Goal: Information Seeking & Learning: Learn about a topic

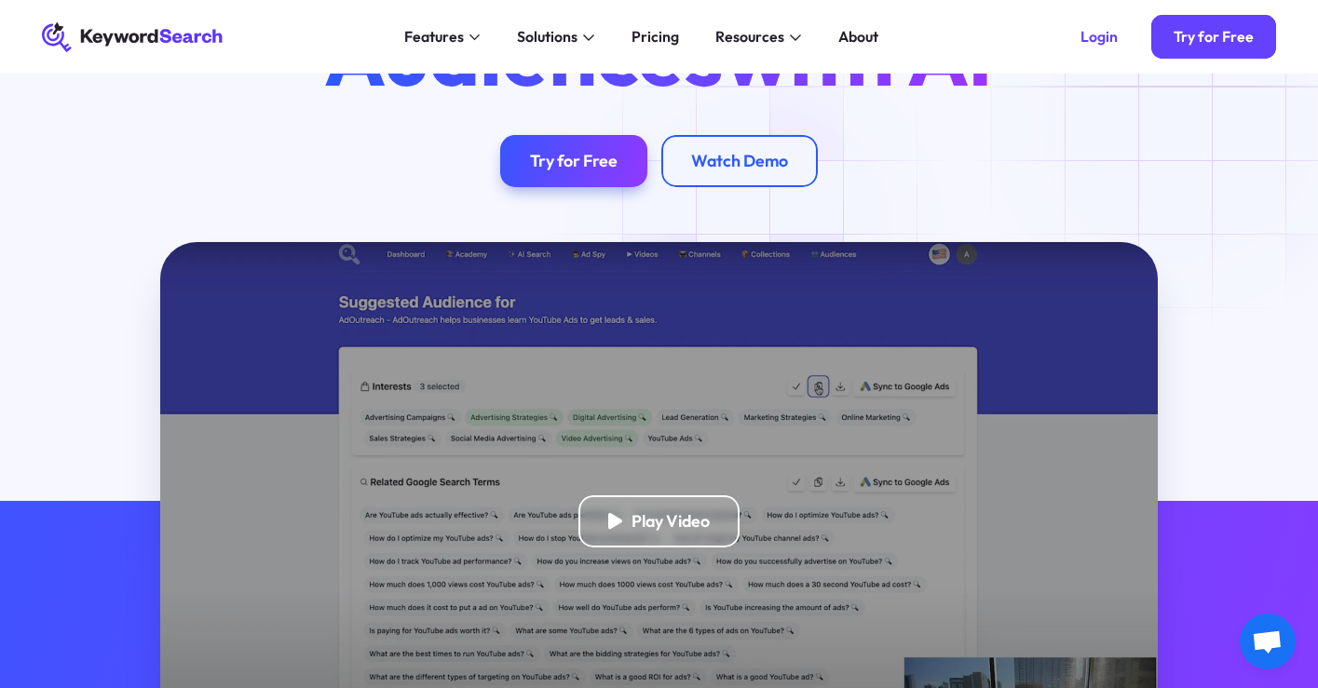
scroll to position [223, 0]
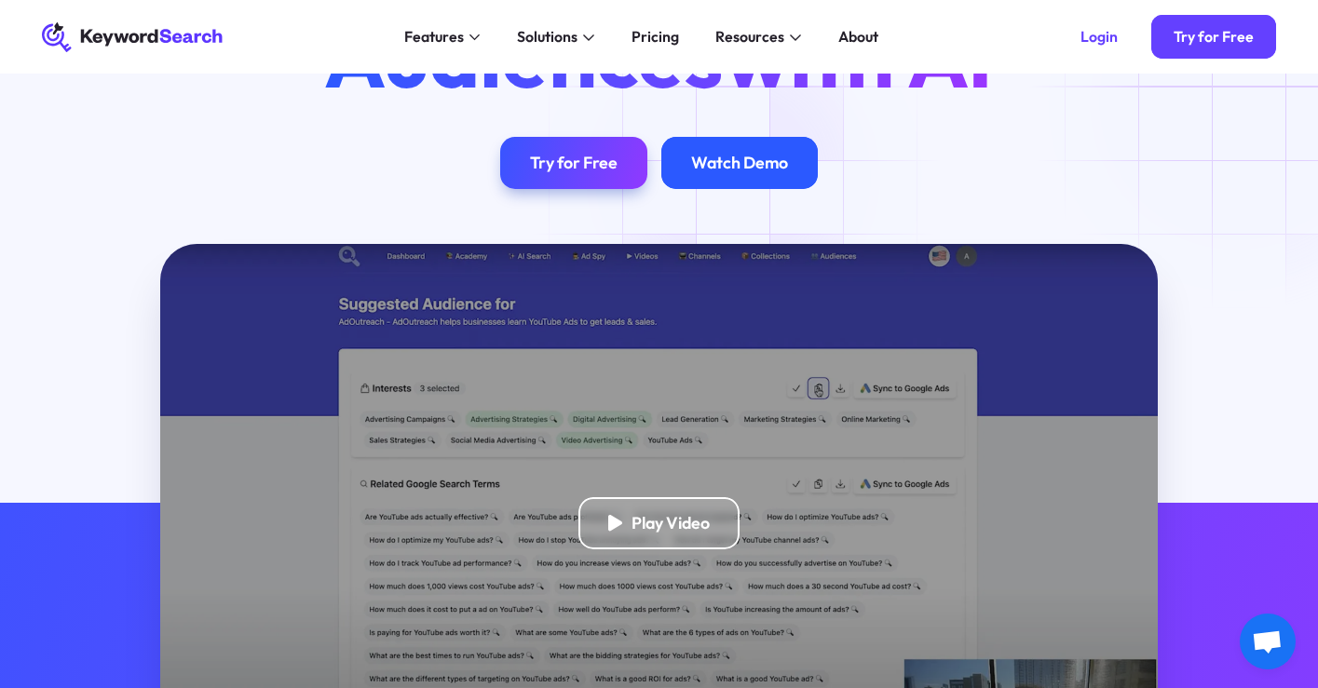
click at [725, 167] on div "Watch Demo" at bounding box center [739, 163] width 97 height 20
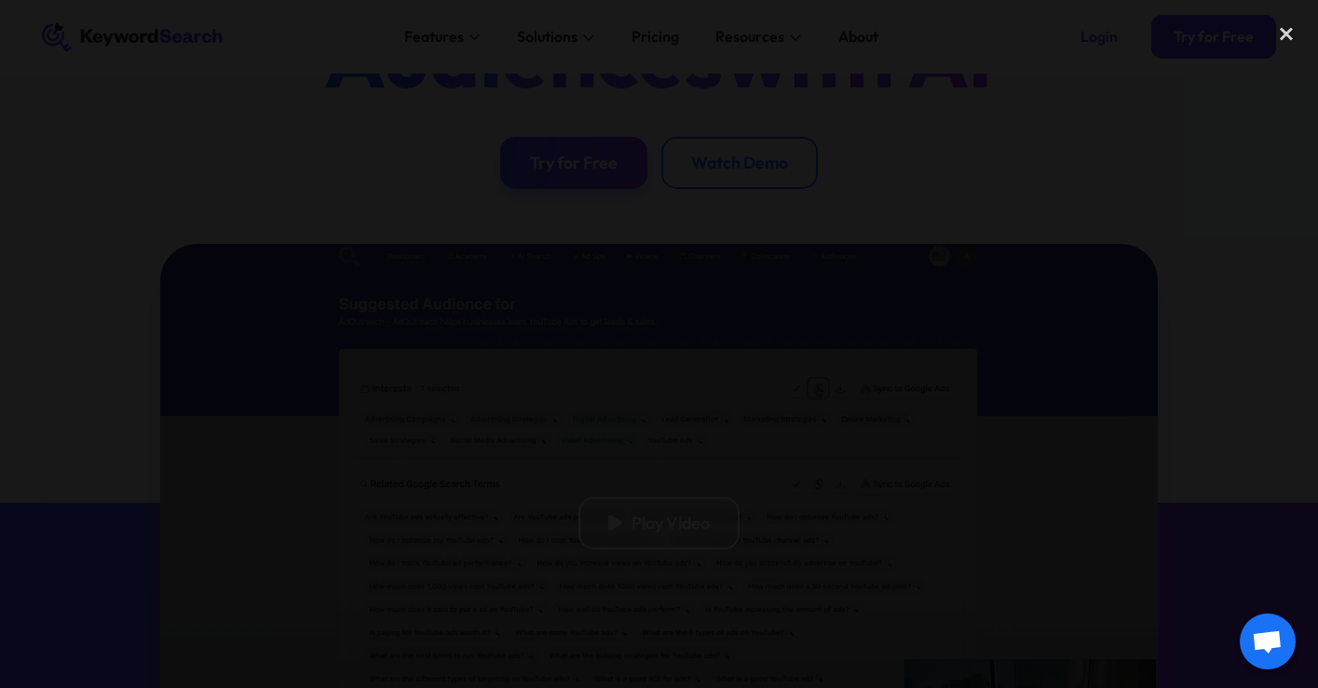
click at [1122, 223] on div at bounding box center [659, 344] width 1318 height 660
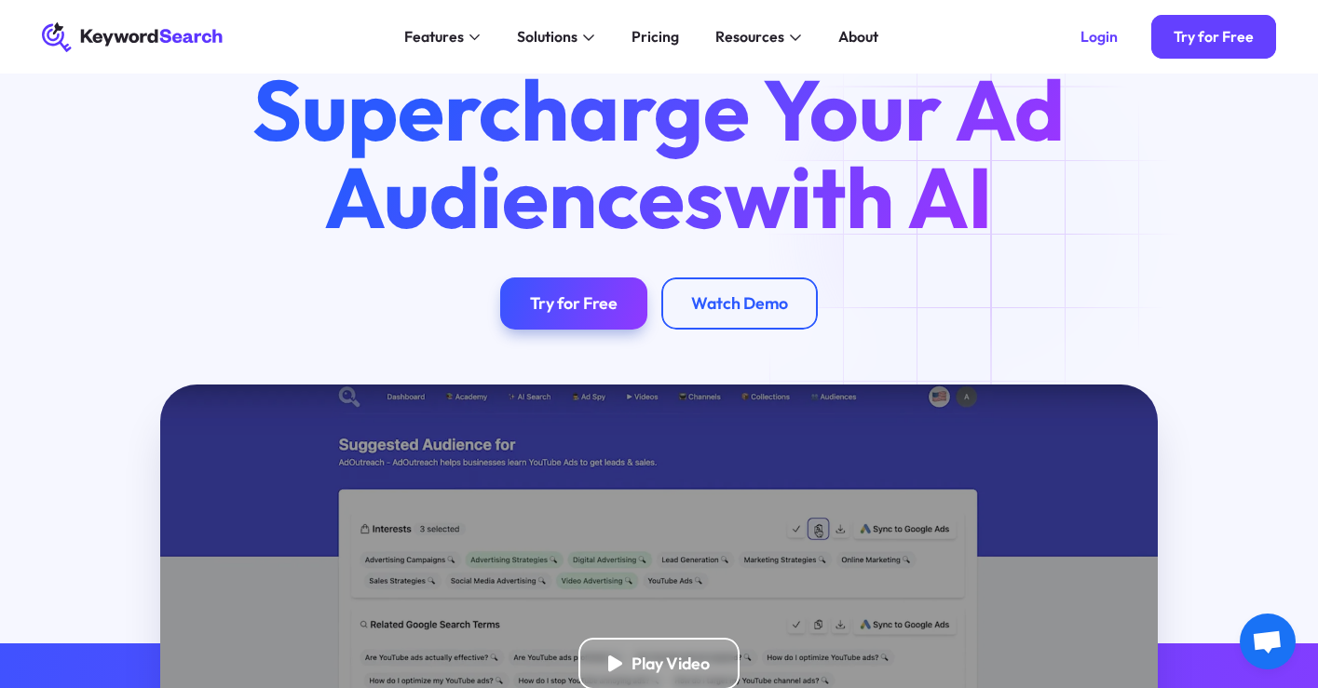
scroll to position [0, 0]
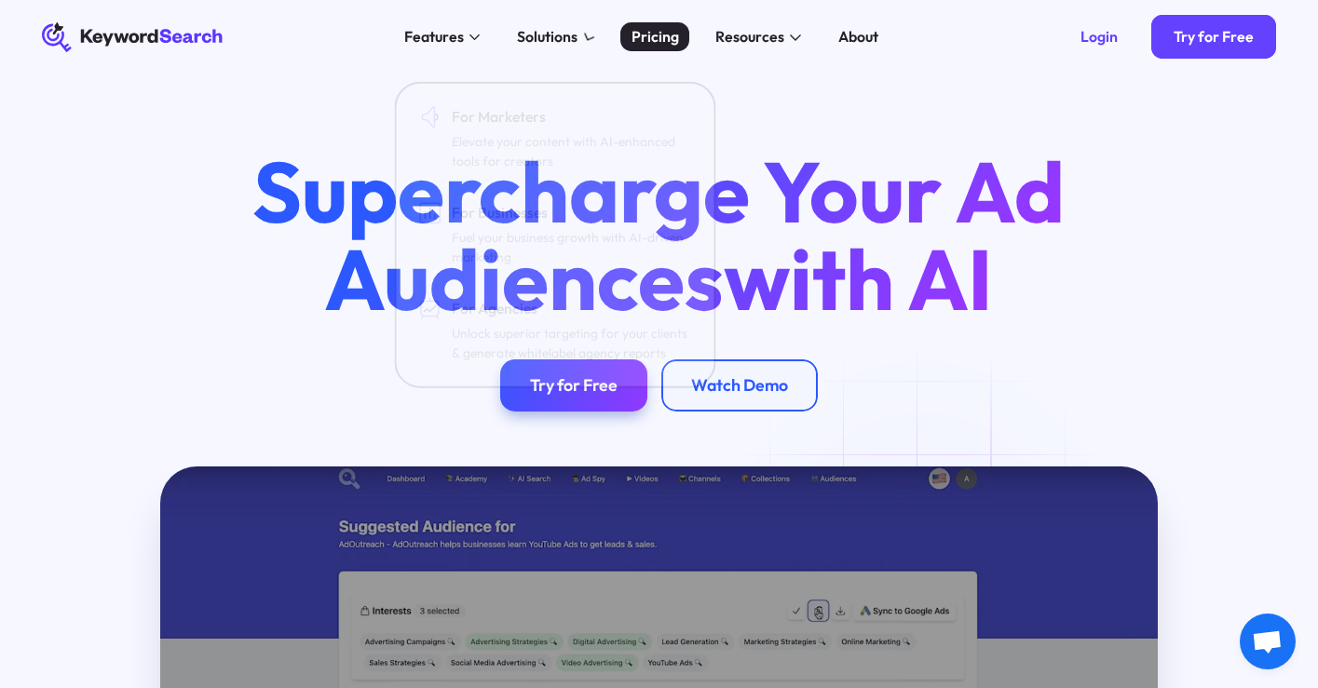
click at [653, 45] on div "Pricing" at bounding box center [654, 37] width 47 height 22
